Goal: Navigation & Orientation: Understand site structure

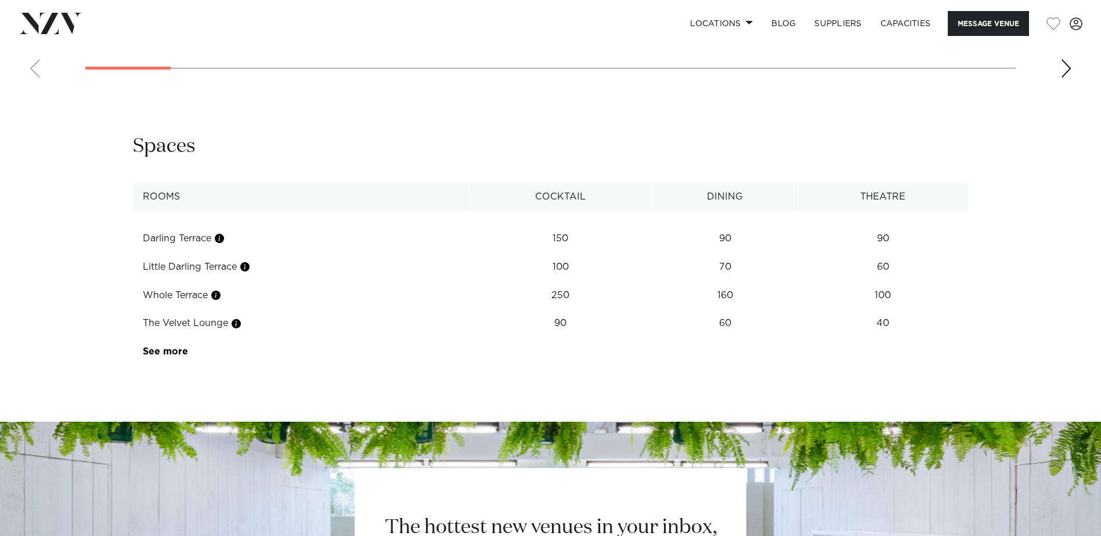
scroll to position [1510, 0]
click at [173, 357] on link "See more" at bounding box center [188, 352] width 91 height 9
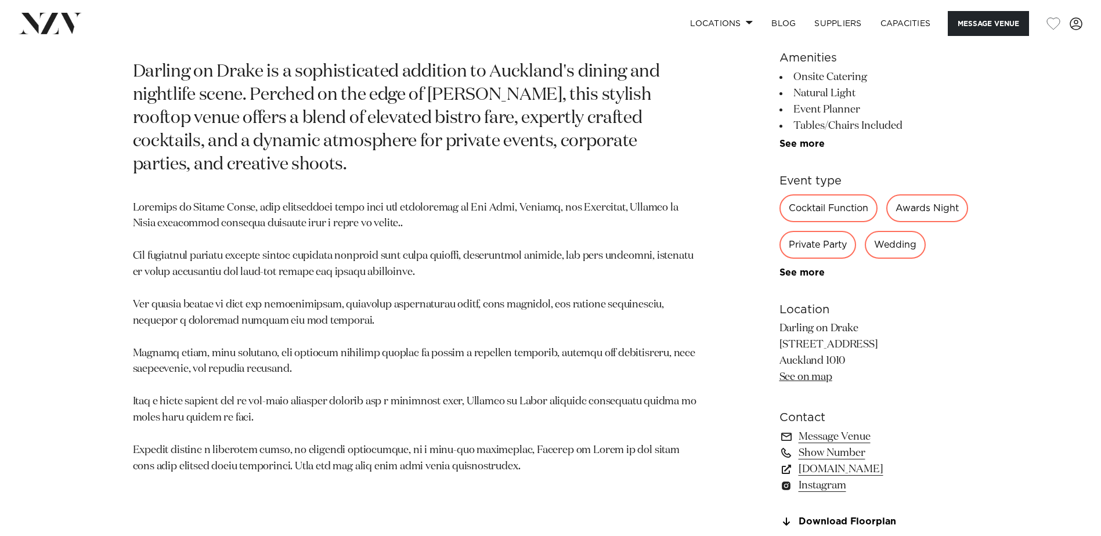
scroll to position [639, 0]
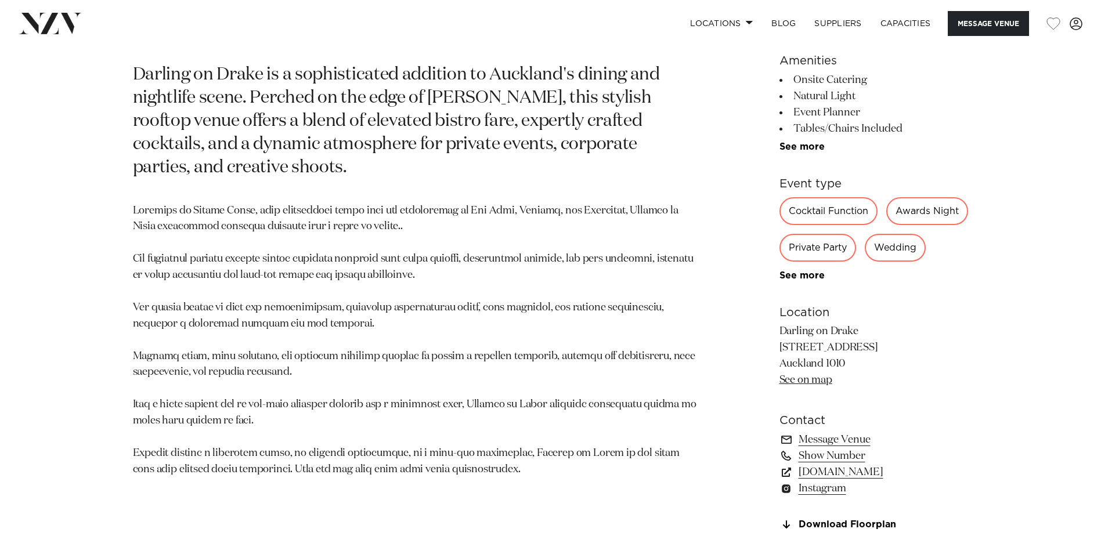
click at [819, 214] on div "Cocktail Function" at bounding box center [829, 211] width 98 height 28
drag, startPoint x: 819, startPoint y: 214, endPoint x: 856, endPoint y: 215, distance: 36.6
click at [856, 215] on div "Cocktail Function" at bounding box center [829, 211] width 98 height 28
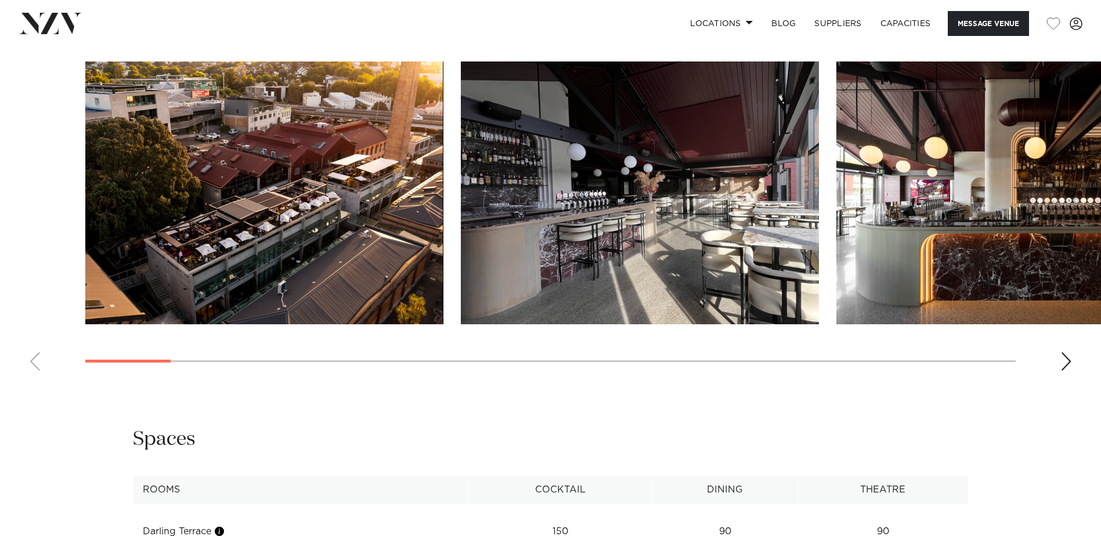
scroll to position [1219, 0]
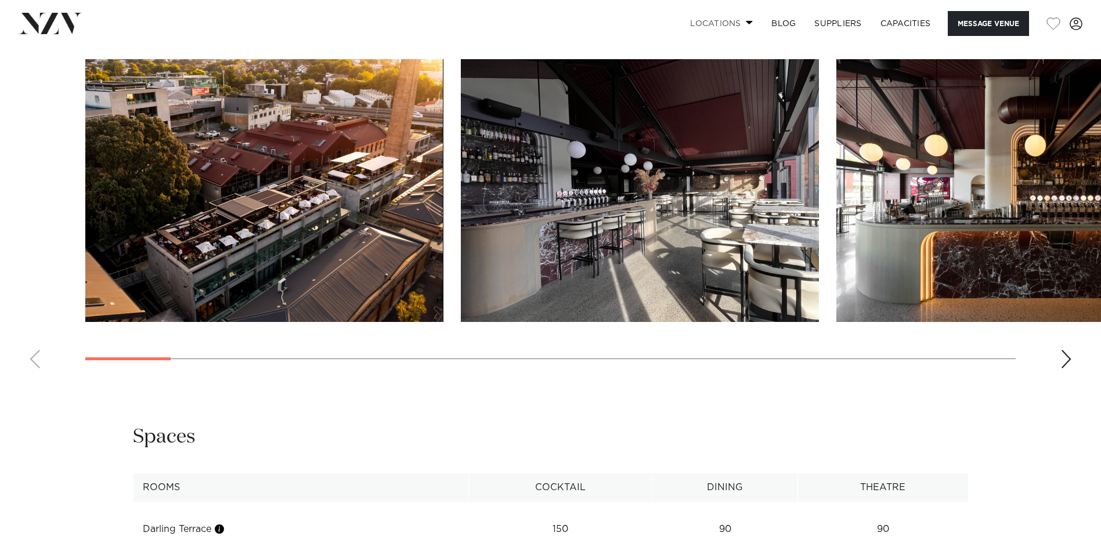
click at [746, 22] on span at bounding box center [750, 22] width 8 height 4
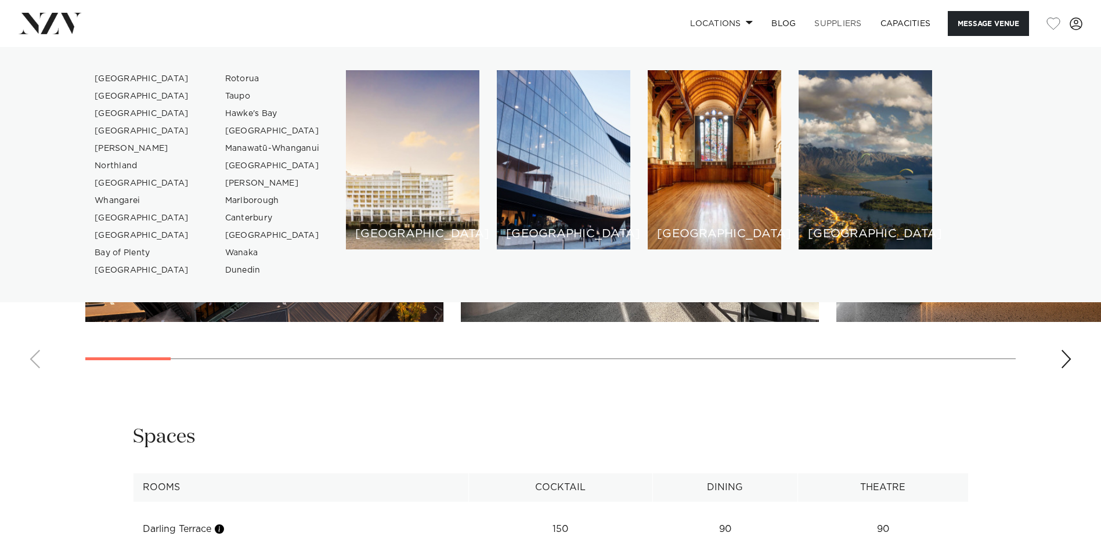
click at [847, 24] on link "SUPPLIERS" at bounding box center [838, 23] width 66 height 25
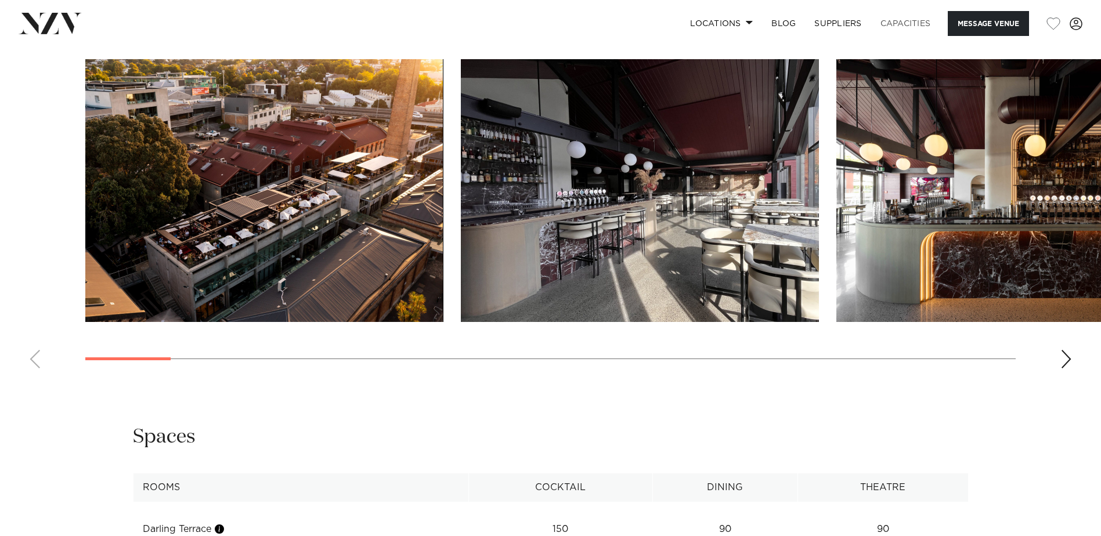
click at [901, 27] on link "Capacities" at bounding box center [905, 23] width 69 height 25
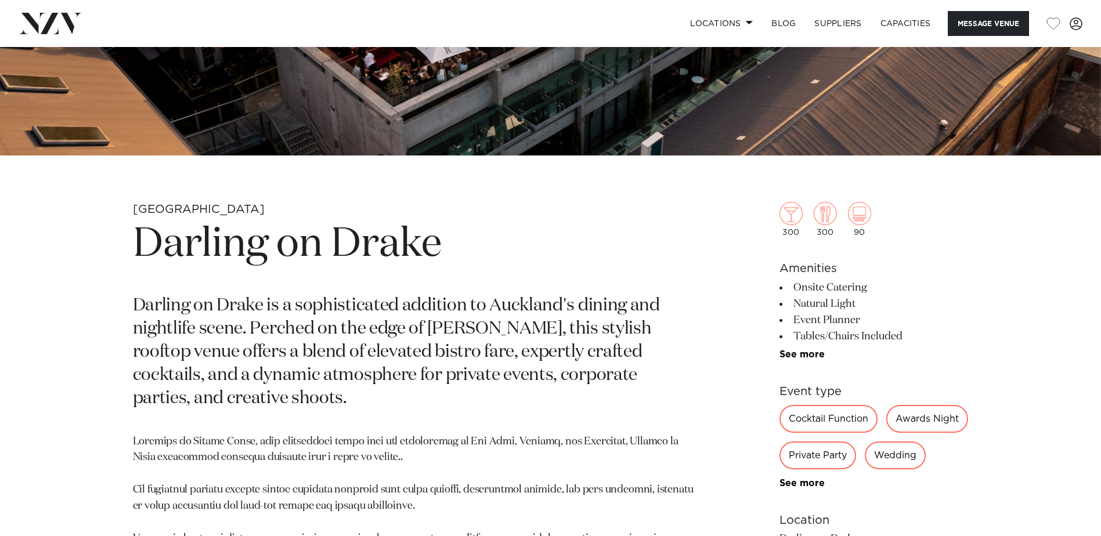
scroll to position [406, 0]
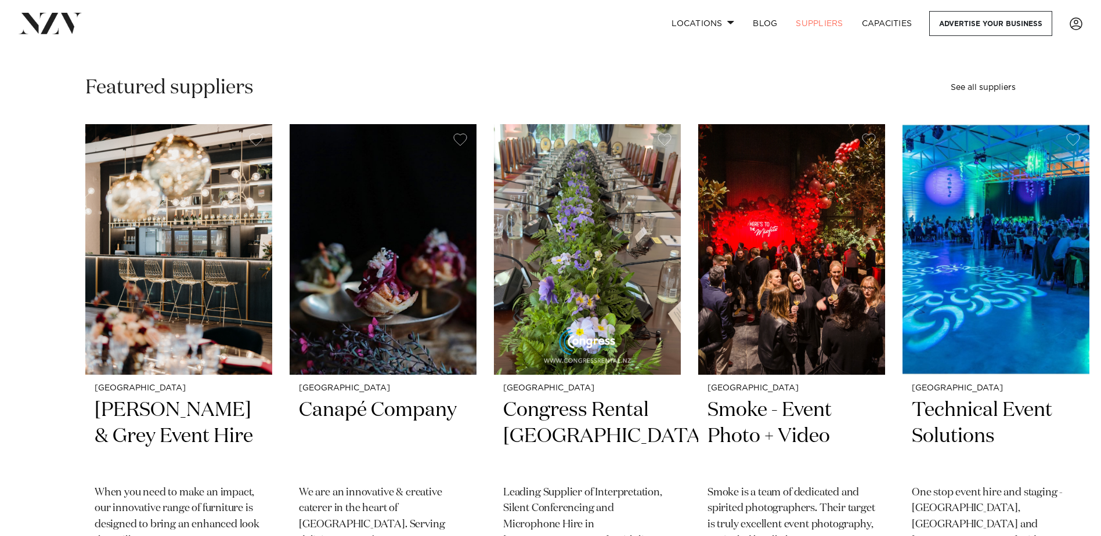
scroll to position [348, 0]
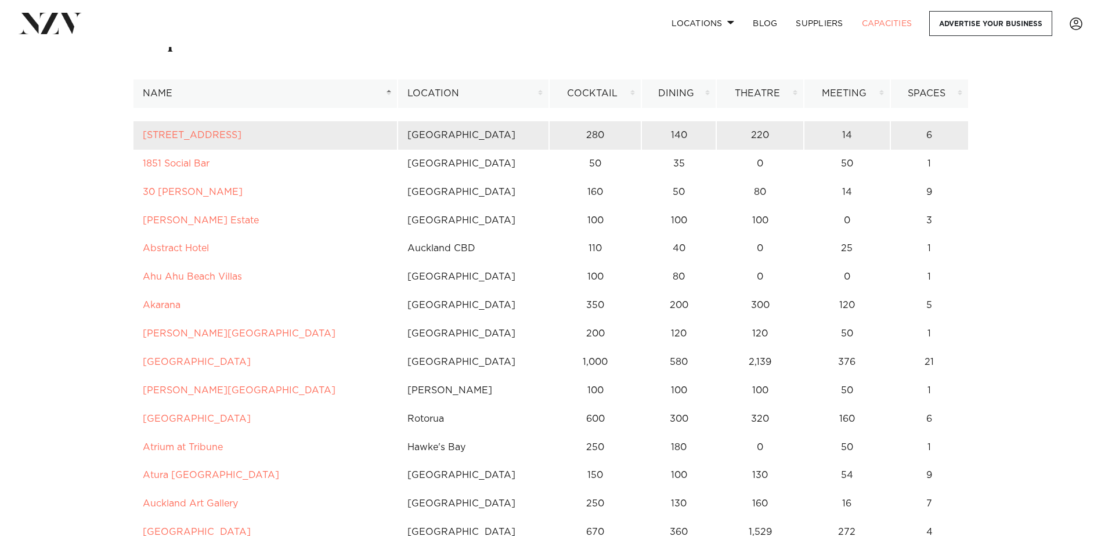
scroll to position [58, 0]
